Goal: Communication & Community: Share content

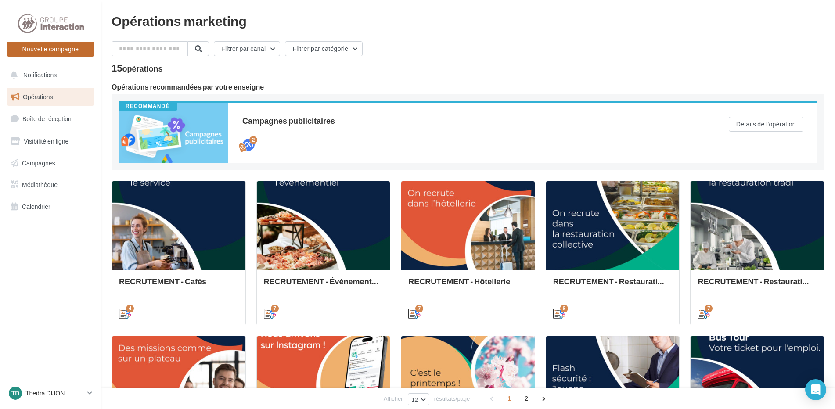
click at [29, 42] on button "Nouvelle campagne" at bounding box center [50, 49] width 87 height 15
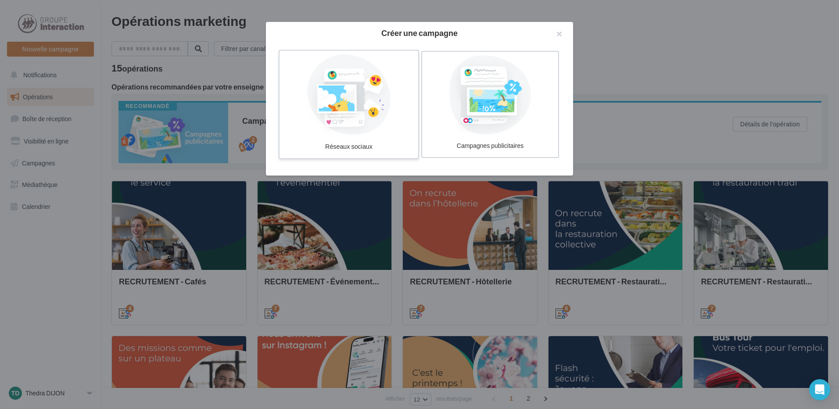
click at [361, 121] on div at bounding box center [349, 94] width 132 height 81
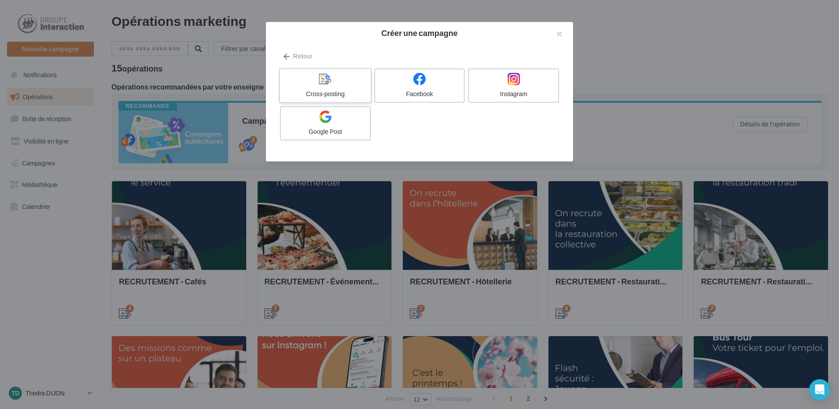
click at [324, 95] on div "Cross-posting" at bounding box center [324, 94] width 83 height 9
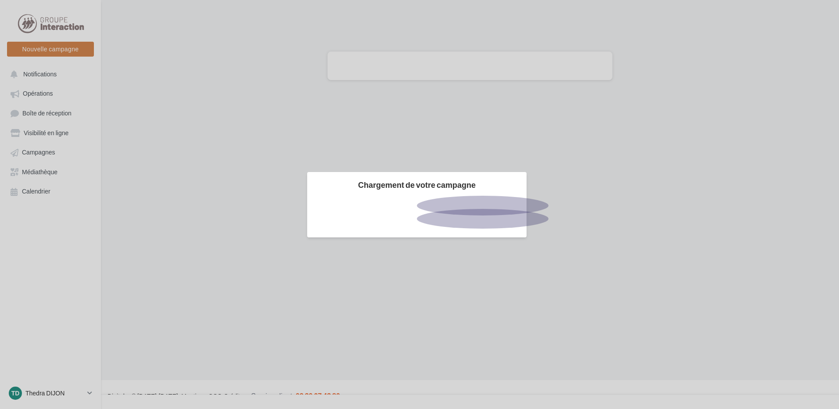
click at [72, 51] on div at bounding box center [419, 204] width 839 height 409
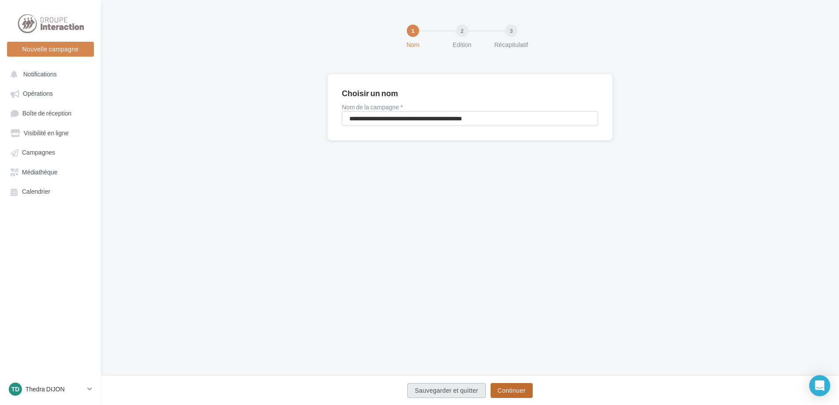
click at [516, 389] on button "Continuer" at bounding box center [512, 390] width 42 height 15
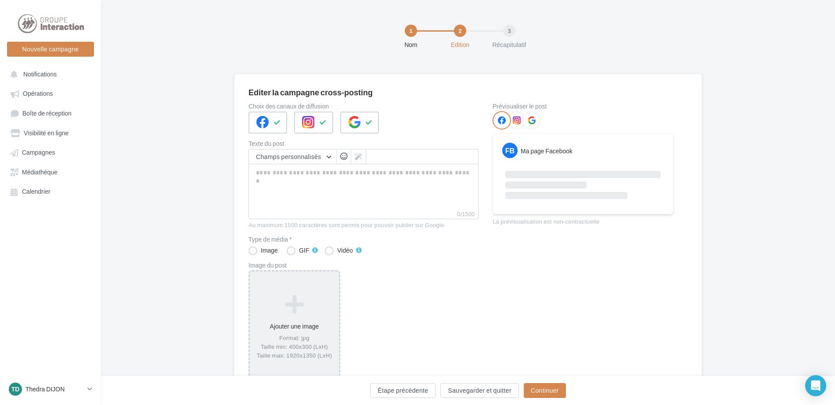
click at [287, 319] on div "Ajouter une image Format: jpg Taille min: 400x300 (LxH) Taille max: 1920x1350 (…" at bounding box center [294, 327] width 89 height 74
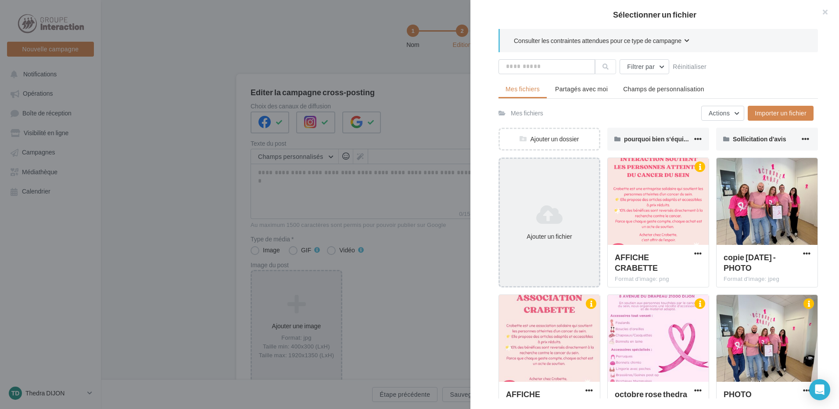
click at [554, 233] on div "Ajouter un fichier" at bounding box center [549, 236] width 92 height 9
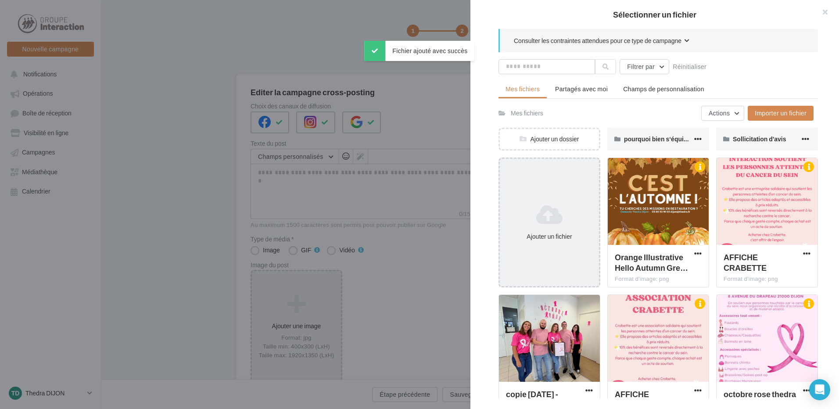
click at [570, 220] on icon at bounding box center [549, 214] width 92 height 21
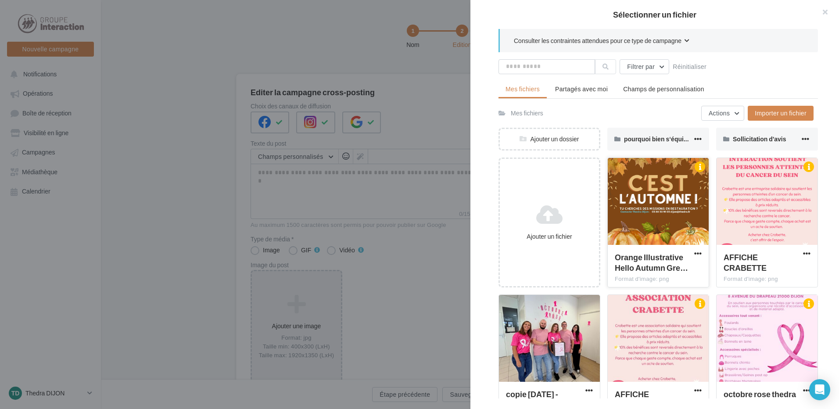
click at [667, 182] on div at bounding box center [658, 202] width 101 height 88
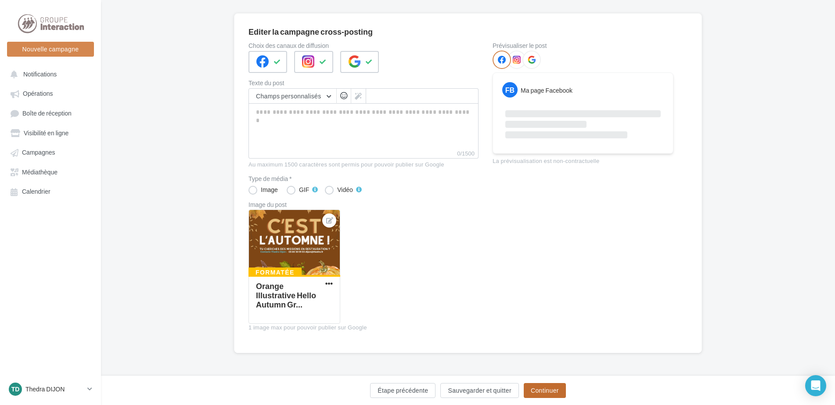
click at [541, 387] on button "Continuer" at bounding box center [544, 390] width 42 height 15
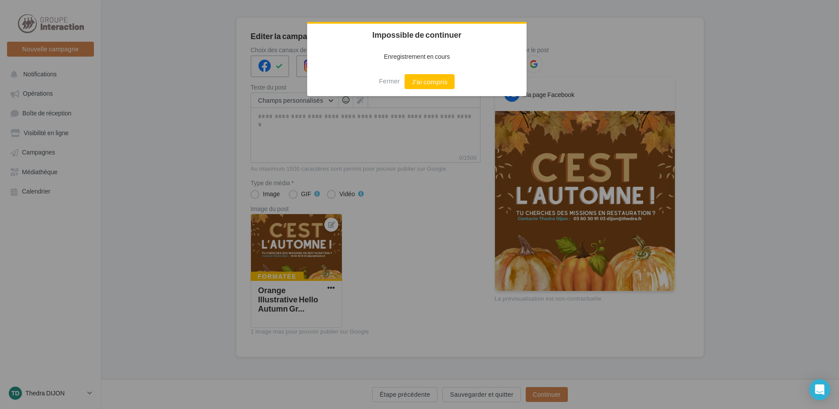
click at [417, 68] on div "Fermer J'ai compris" at bounding box center [416, 81] width 219 height 29
click at [420, 79] on button "J'ai compris" at bounding box center [430, 81] width 50 height 15
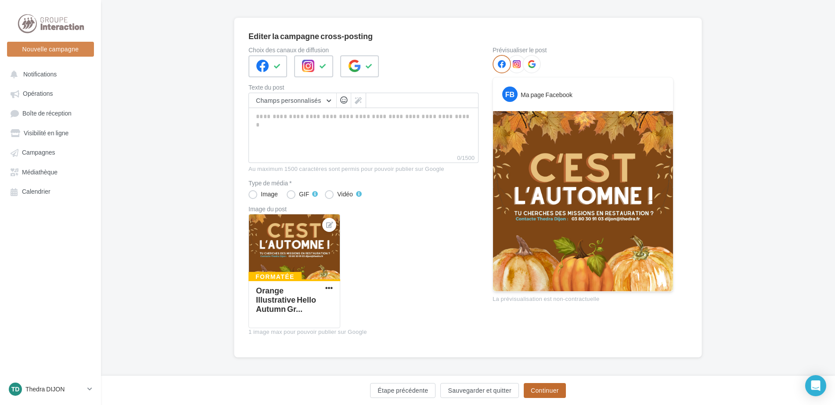
click at [559, 383] on div "Étape précédente Sauvegarder et quitter Continuer" at bounding box center [468, 389] width 734 height 29
click at [558, 386] on button "Continuer" at bounding box center [544, 390] width 42 height 15
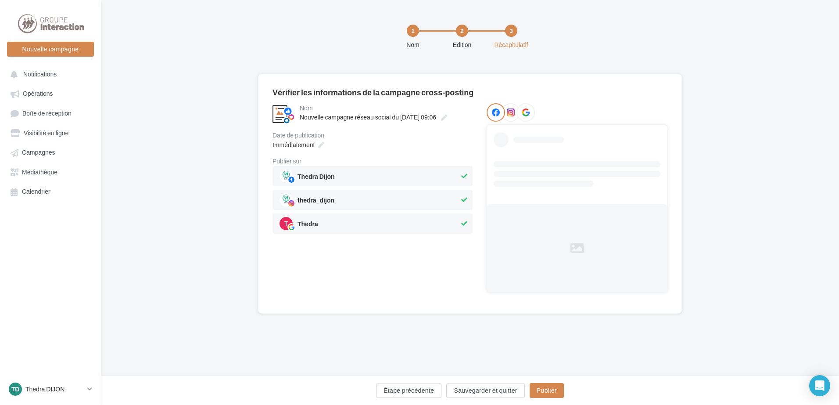
click at [327, 143] on div "Immédiatement" at bounding box center [372, 144] width 200 height 13
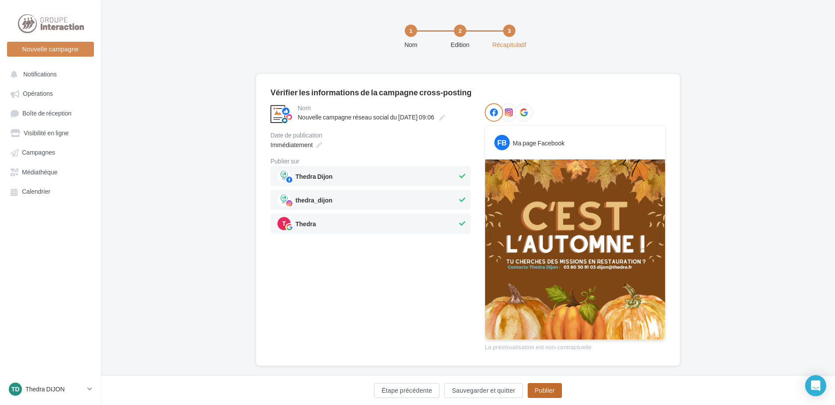
click at [553, 395] on button "Publier" at bounding box center [544, 390] width 34 height 15
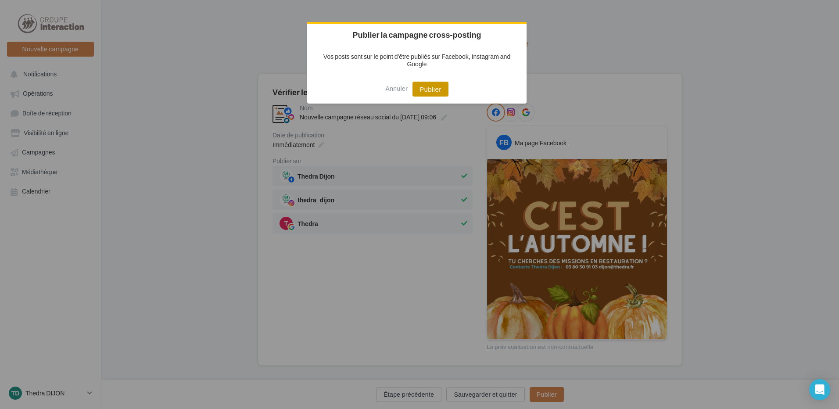
click at [436, 87] on button "Publier" at bounding box center [430, 89] width 36 height 15
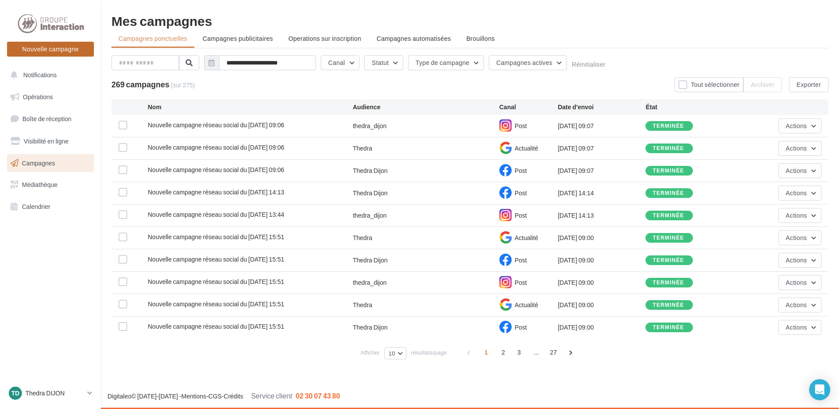
click at [53, 43] on button "Nouvelle campagne" at bounding box center [50, 49] width 87 height 15
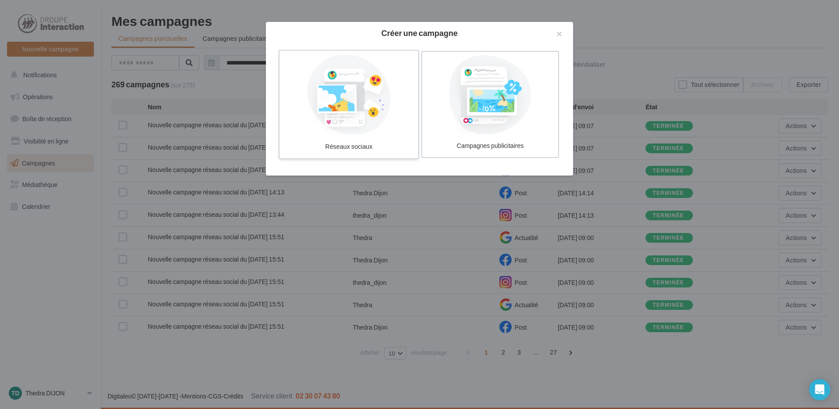
click at [298, 125] on div at bounding box center [349, 94] width 132 height 81
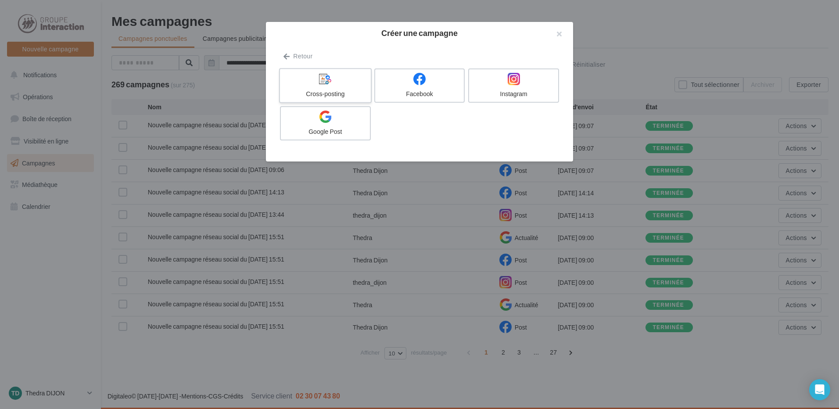
click at [317, 83] on div at bounding box center [324, 79] width 83 height 14
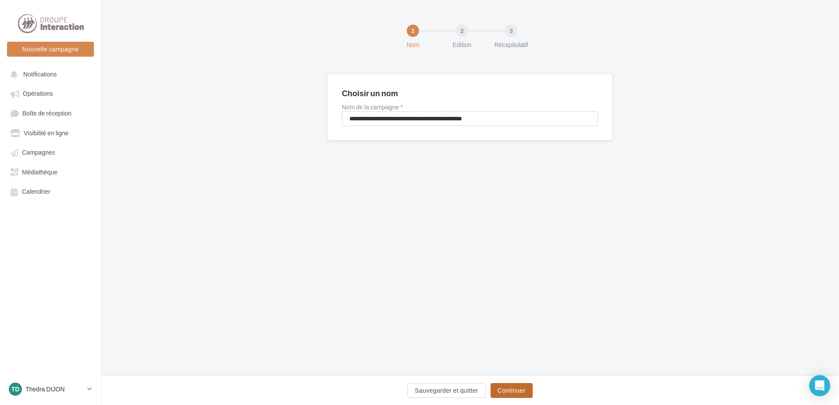
click at [509, 391] on button "Continuer" at bounding box center [512, 390] width 42 height 15
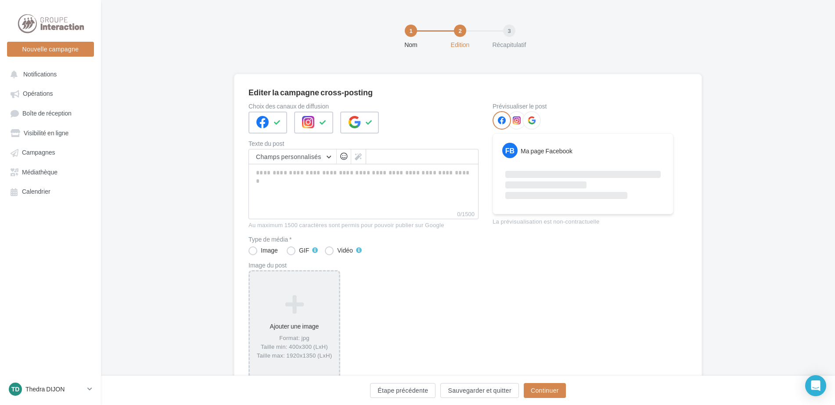
click at [256, 298] on icon at bounding box center [294, 304] width 82 height 21
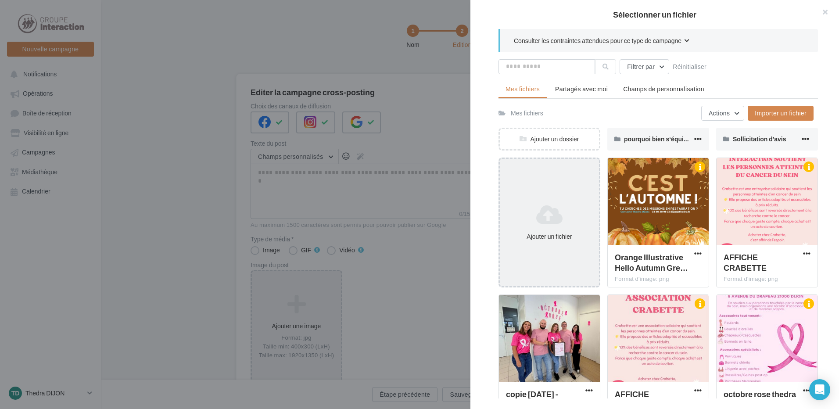
click at [550, 203] on div "Ajouter un fichier" at bounding box center [549, 223] width 99 height 44
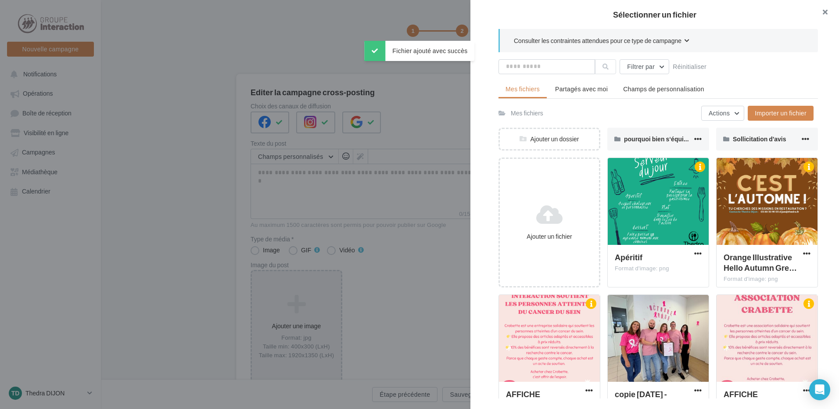
click at [824, 11] on button "button" at bounding box center [821, 13] width 35 height 26
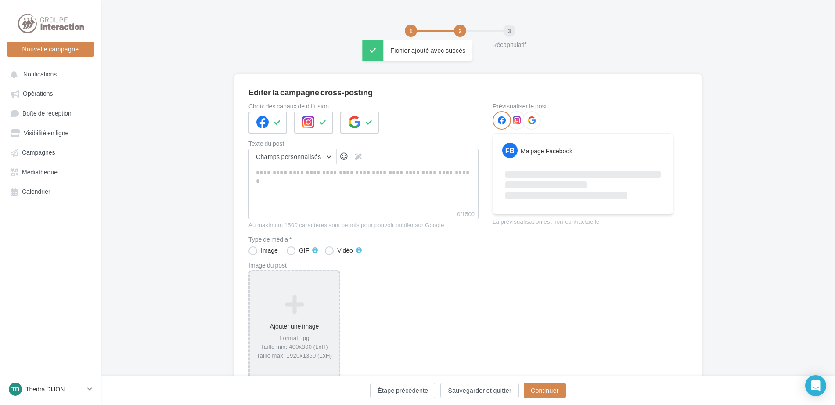
click at [249, 335] on div "Ajouter une image Format: jpg Taille min: 400x300 (LxH) Taille max: 1920x1350 (…" at bounding box center [294, 327] width 92 height 114
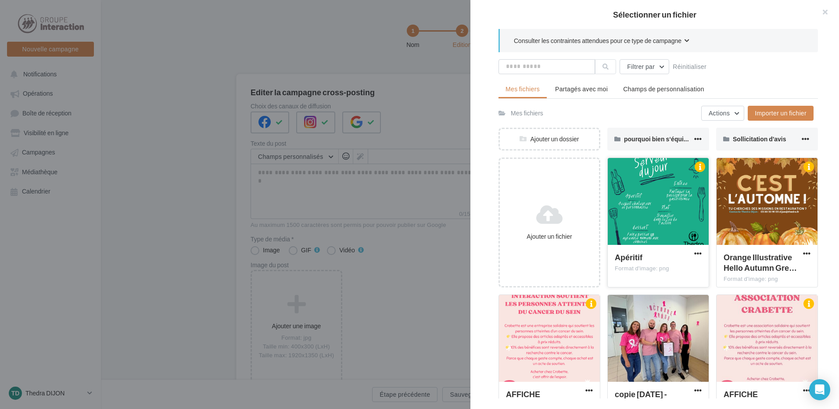
click at [640, 200] on div at bounding box center [658, 202] width 101 height 88
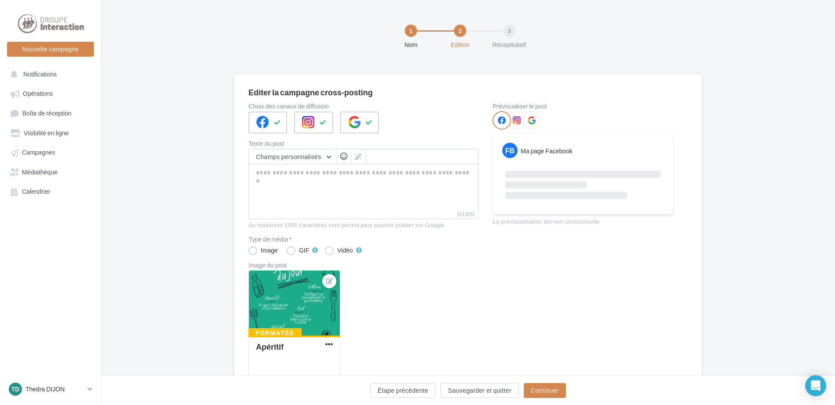
scroll to position [61, 0]
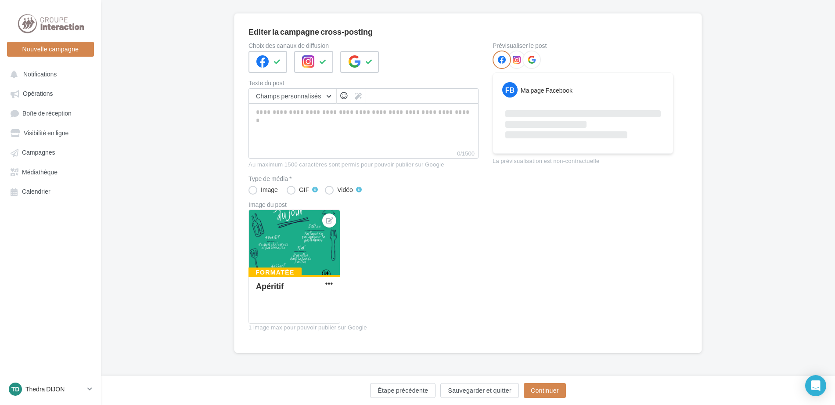
click at [526, 374] on div "Editer la campagne cross-posting Choix des canaux de diffusion Texte du post Ch…" at bounding box center [468, 197] width 734 height 368
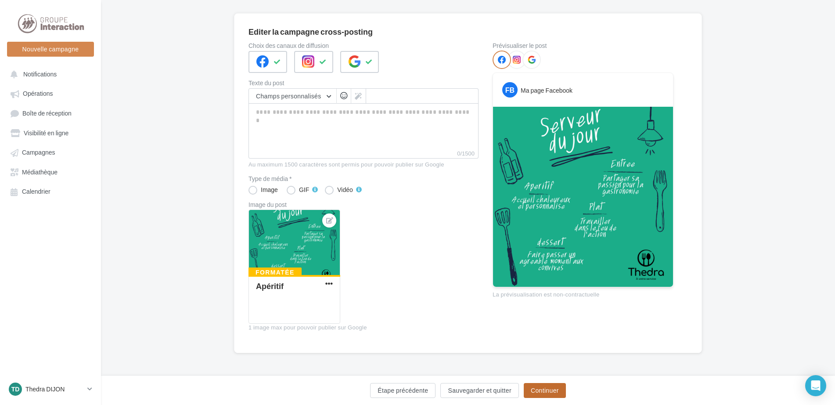
click at [526, 385] on button "Continuer" at bounding box center [544, 390] width 42 height 15
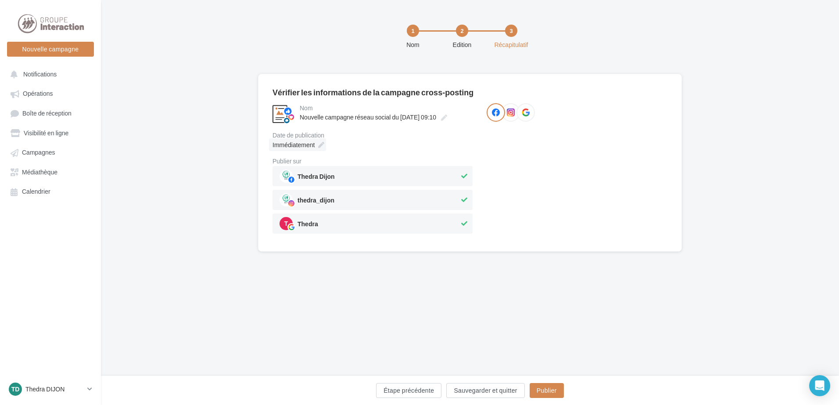
click at [316, 141] on div "Immédiatement" at bounding box center [297, 144] width 57 height 13
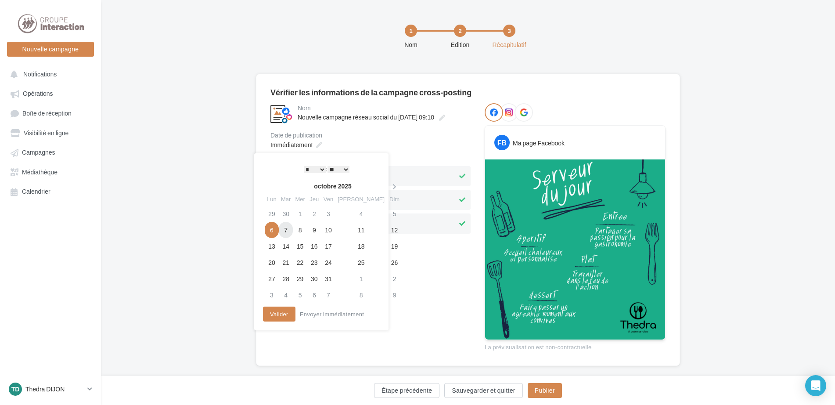
click at [288, 229] on td "7" at bounding box center [286, 230] width 14 height 16
click at [477, 325] on div "**********" at bounding box center [467, 227] width 395 height 248
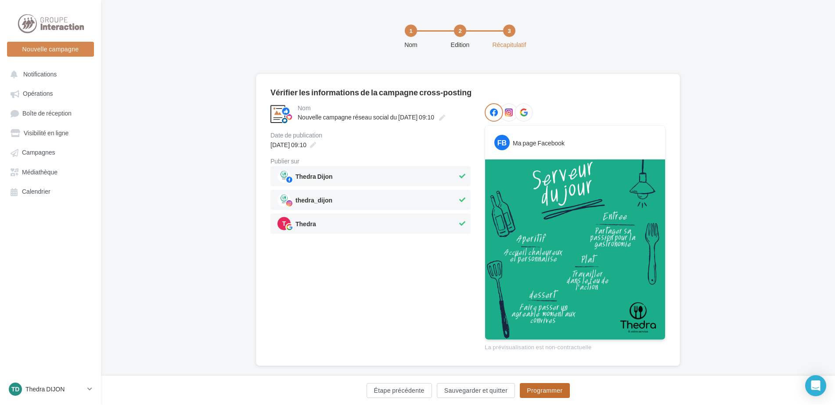
click at [553, 387] on button "Programmer" at bounding box center [544, 390] width 50 height 15
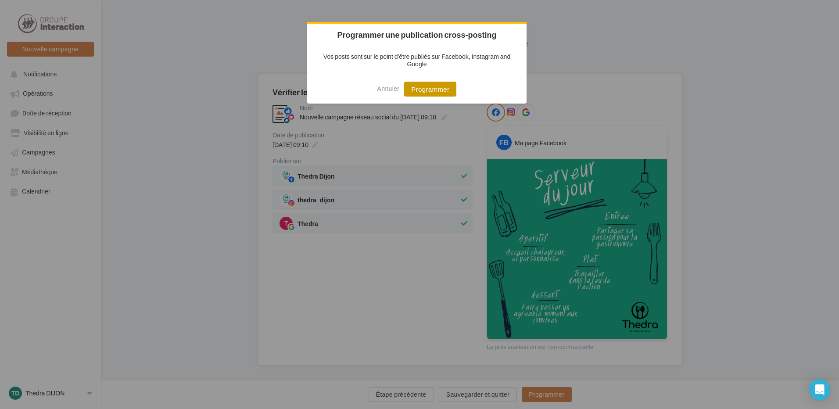
click at [431, 89] on button "Programmer" at bounding box center [430, 89] width 52 height 15
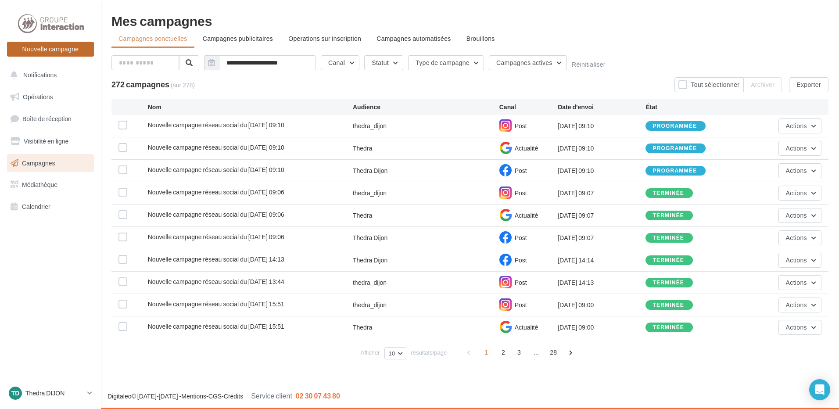
click at [42, 56] on button "Nouvelle campagne" at bounding box center [50, 49] width 87 height 15
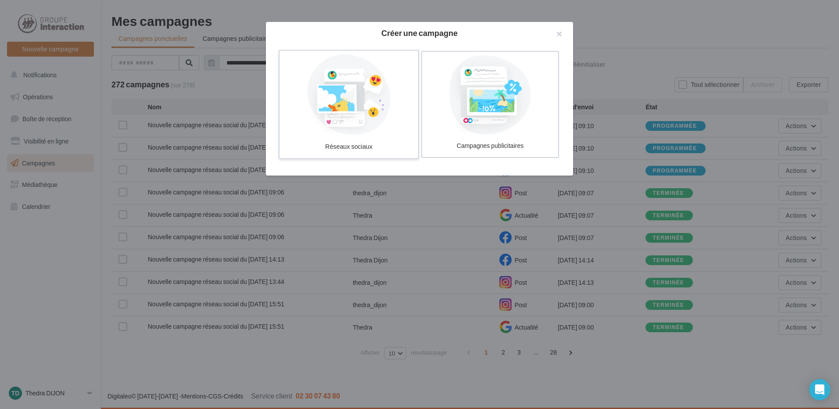
click at [358, 136] on label "Réseaux sociaux" at bounding box center [349, 104] width 140 height 109
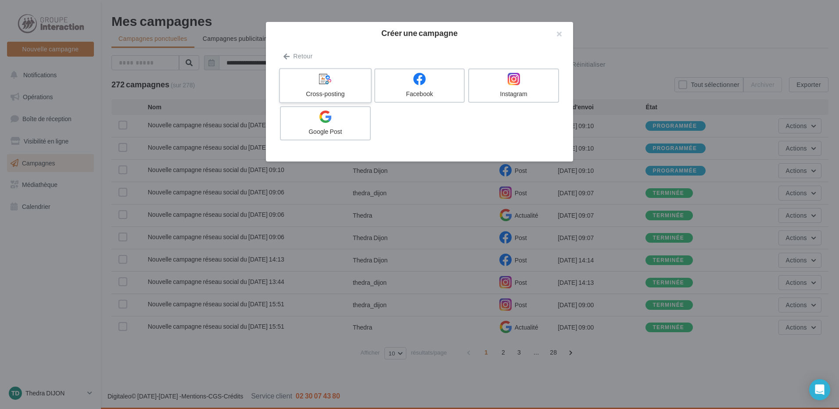
click at [333, 79] on div at bounding box center [324, 79] width 83 height 14
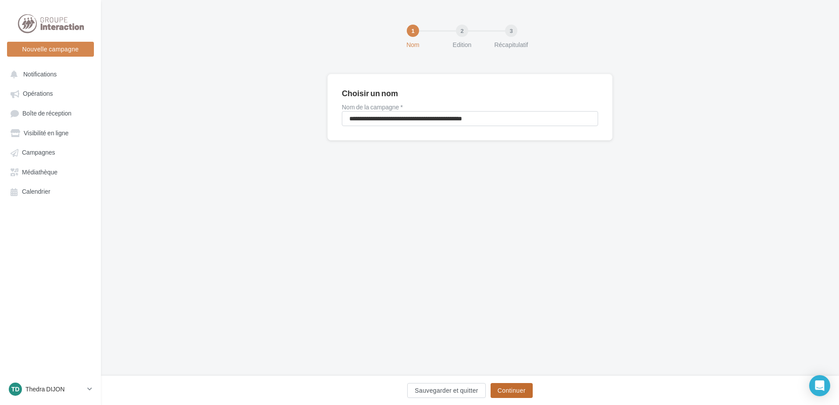
click at [513, 388] on button "Continuer" at bounding box center [512, 390] width 42 height 15
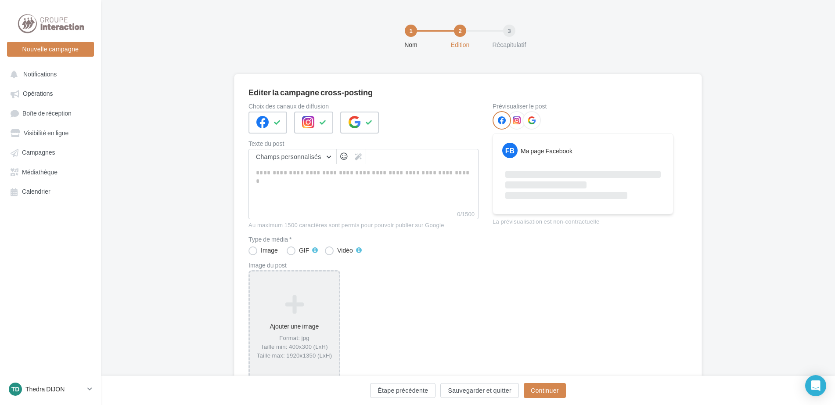
click at [314, 326] on div "Ajouter une image Format: jpg Taille min: 400x300 (LxH) Taille max: 1920x1350 (…" at bounding box center [294, 327] width 89 height 74
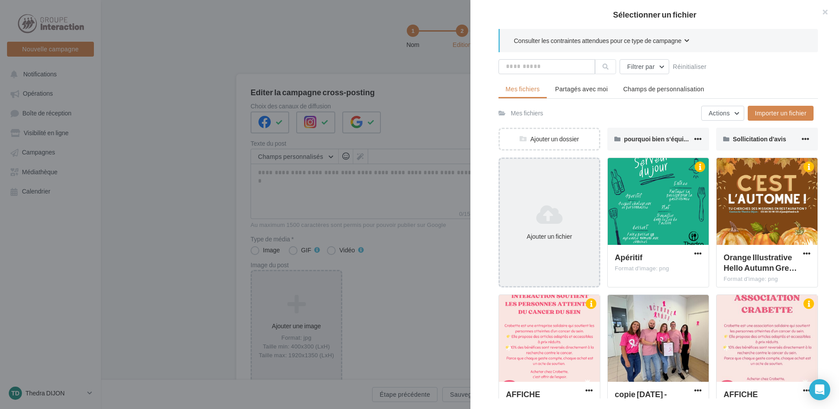
click at [542, 224] on icon at bounding box center [549, 214] width 92 height 21
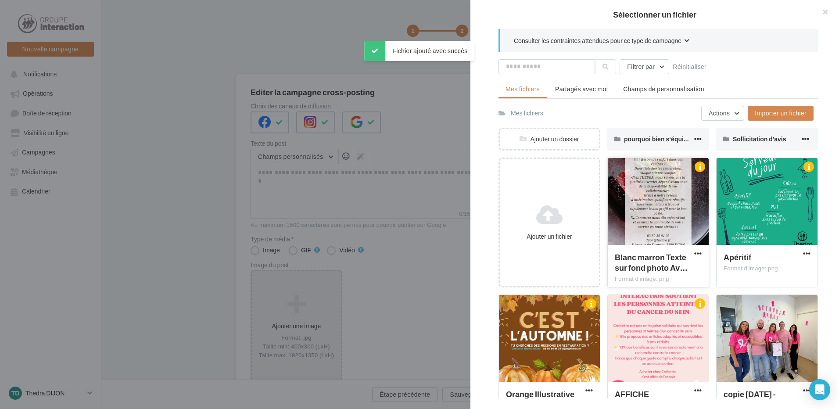
click at [648, 235] on div at bounding box center [658, 202] width 101 height 88
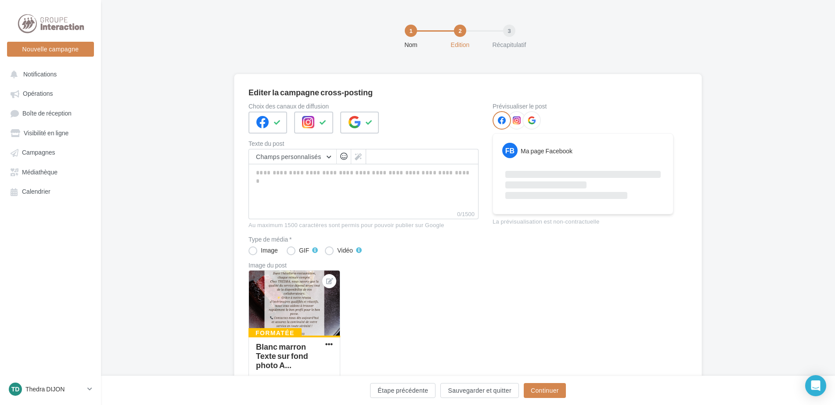
scroll to position [61, 0]
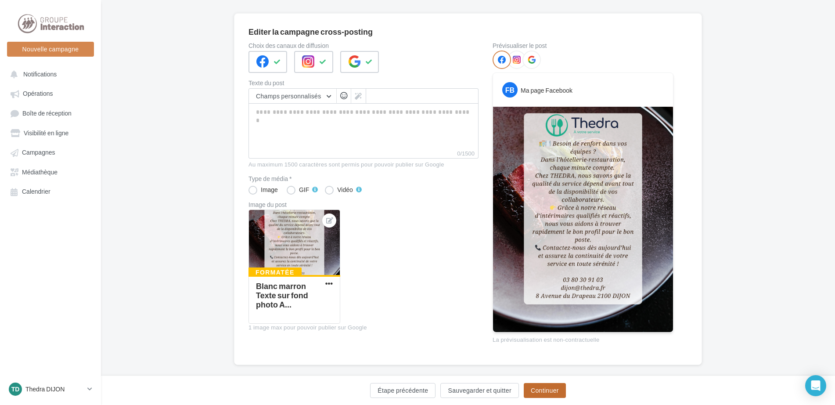
click at [545, 388] on button "Continuer" at bounding box center [544, 390] width 42 height 15
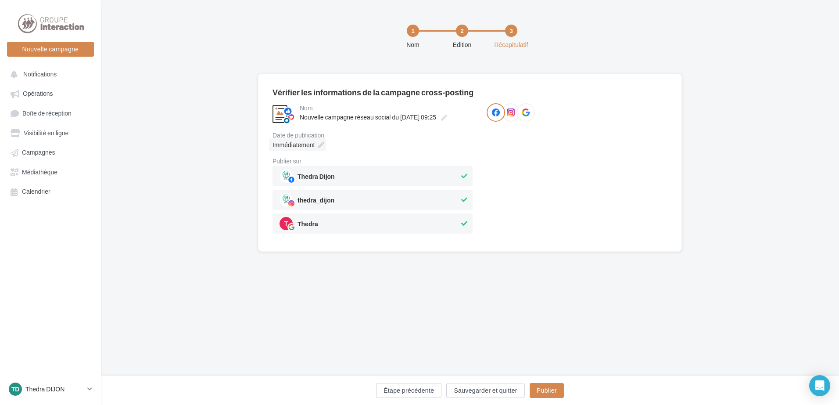
click at [316, 141] on div "Immédiatement" at bounding box center [297, 144] width 57 height 13
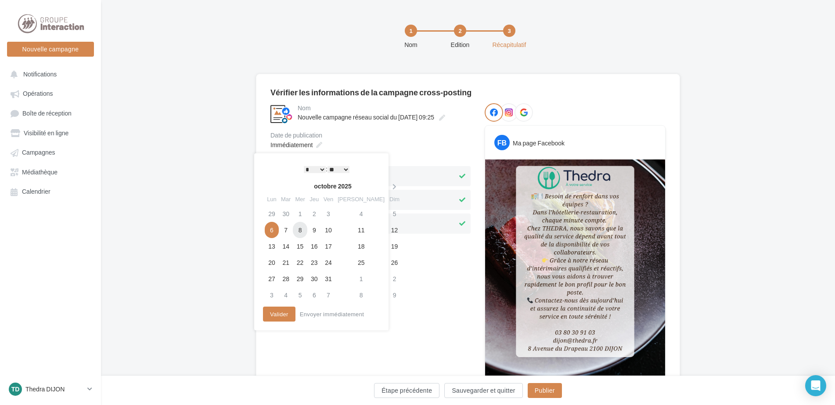
click at [305, 235] on td "8" at bounding box center [300, 230] width 14 height 16
click at [477, 345] on div "**********" at bounding box center [467, 249] width 395 height 293
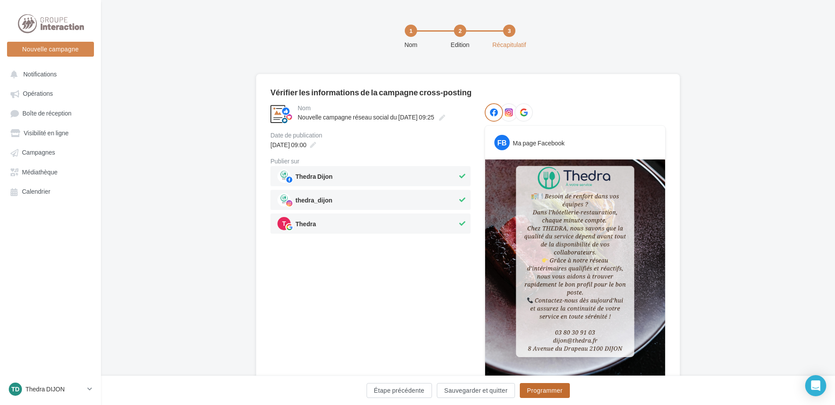
click at [534, 385] on button "Programmer" at bounding box center [544, 390] width 50 height 15
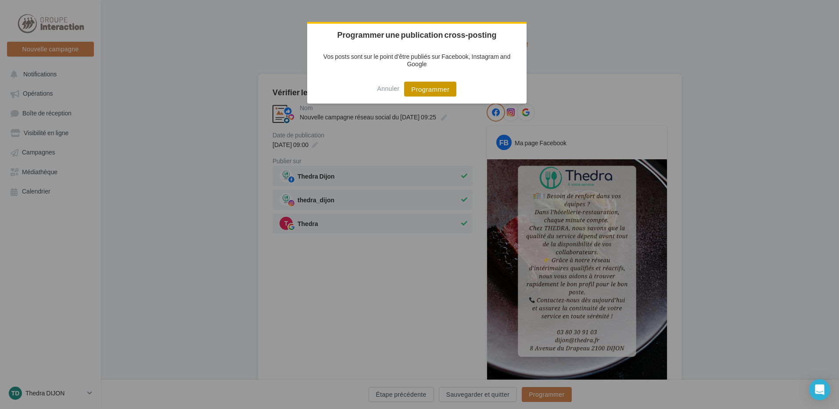
click at [417, 85] on button "Programmer" at bounding box center [430, 89] width 52 height 15
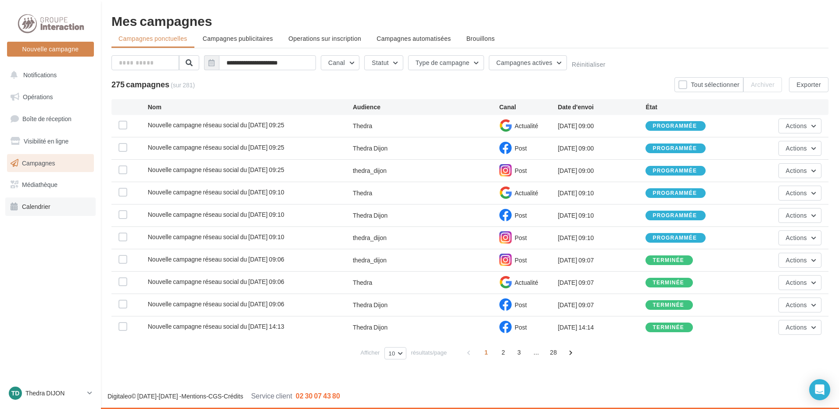
click at [46, 199] on link "Calendrier" at bounding box center [50, 206] width 90 height 18
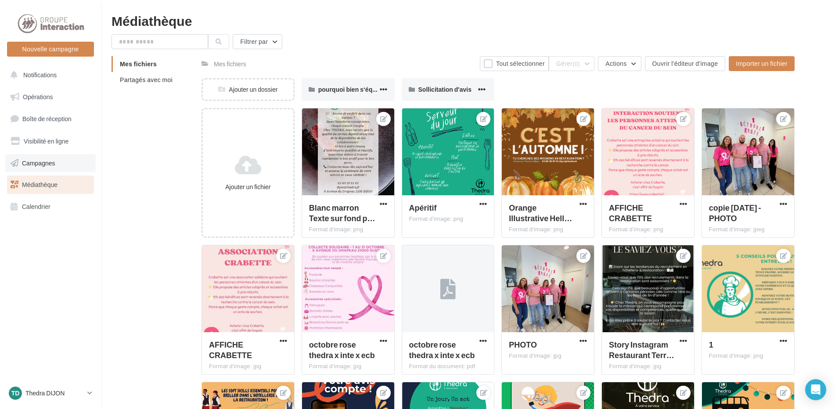
click at [57, 158] on link "Campagnes" at bounding box center [50, 163] width 90 height 18
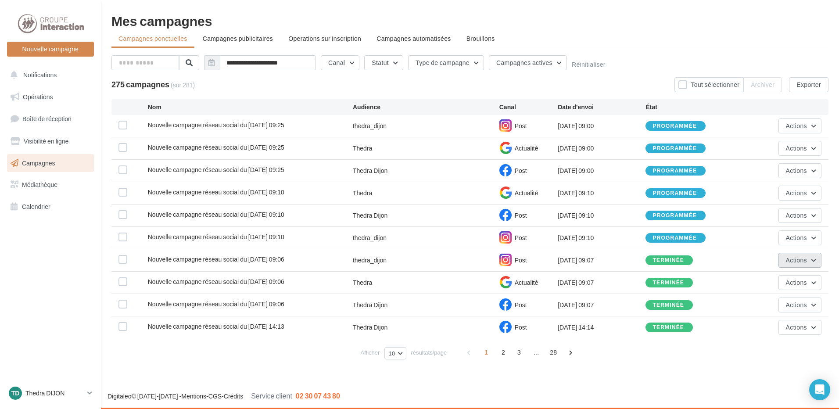
click at [801, 264] on button "Actions" at bounding box center [799, 260] width 43 height 15
click at [770, 287] on button "Voir les résultats" at bounding box center [778, 280] width 88 height 23
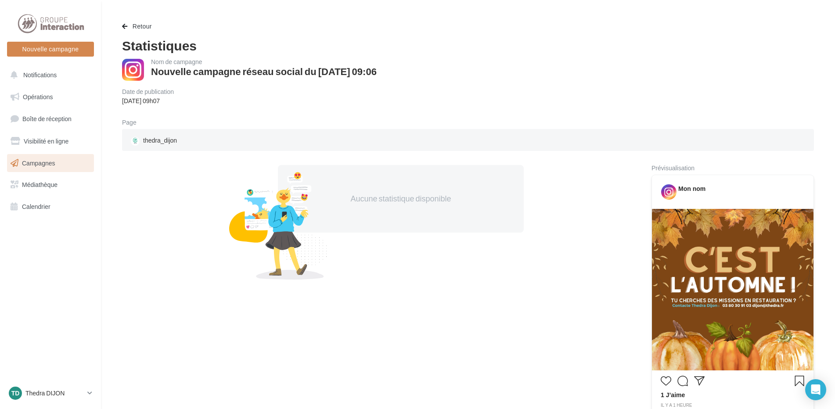
click at [33, 172] on link "Campagnes" at bounding box center [50, 163] width 90 height 18
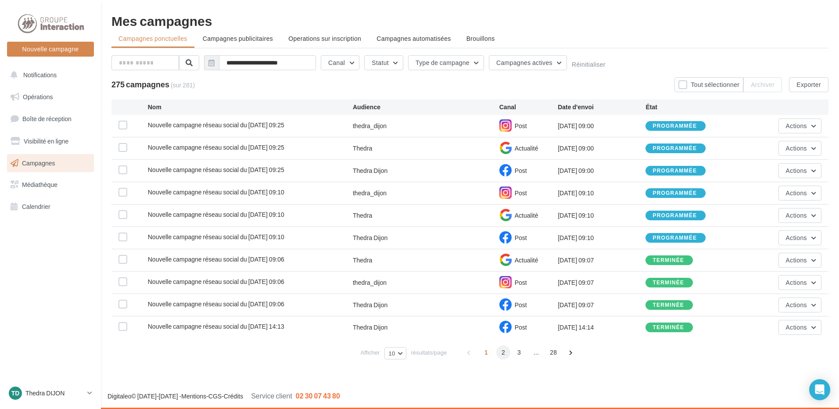
click at [503, 352] on span "2" at bounding box center [503, 352] width 14 height 14
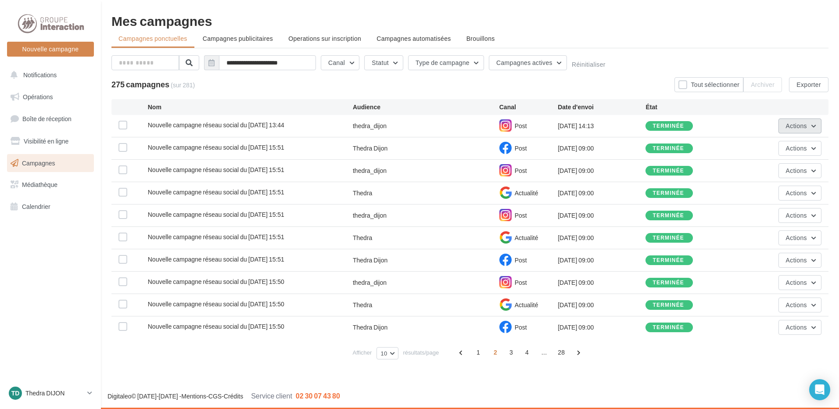
click at [792, 124] on span "Actions" at bounding box center [796, 125] width 21 height 7
click at [777, 153] on button "Voir les résultats" at bounding box center [778, 146] width 88 height 23
